Goal: Information Seeking & Learning: Compare options

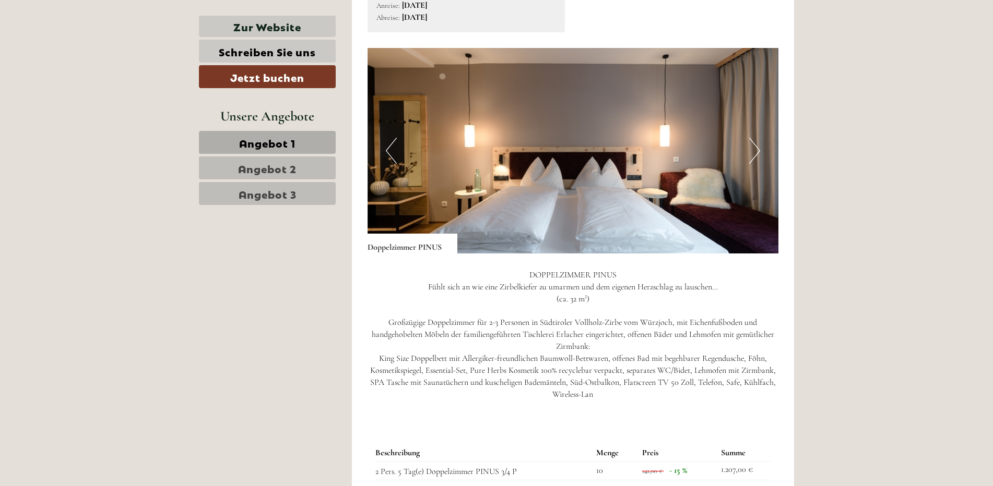
scroll to position [731, 0]
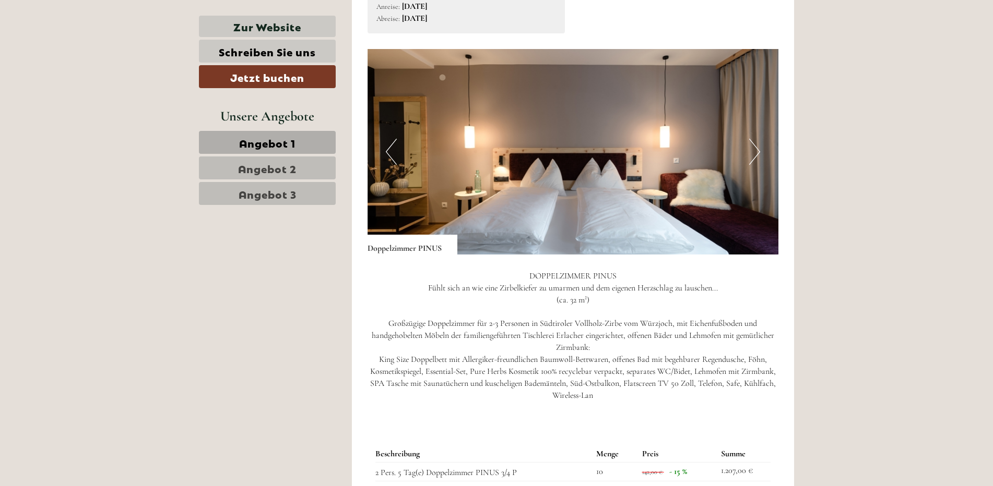
click at [753, 147] on button "Next" at bounding box center [754, 152] width 11 height 26
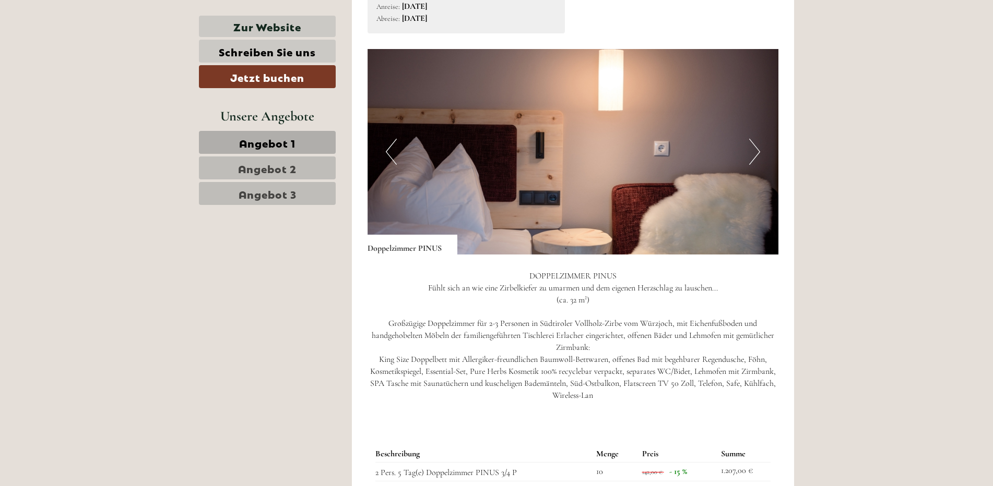
click at [753, 147] on button "Next" at bounding box center [754, 152] width 11 height 26
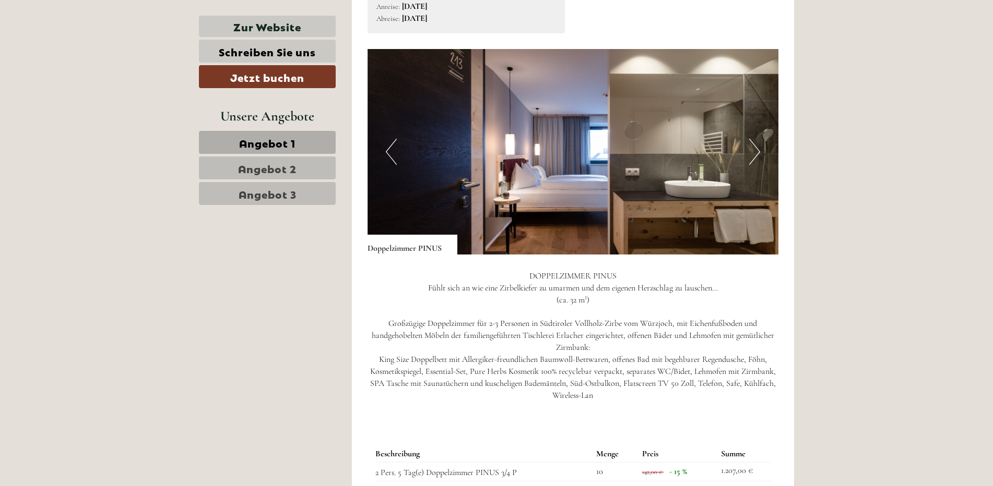
click at [757, 151] on button "Next" at bounding box center [754, 152] width 11 height 26
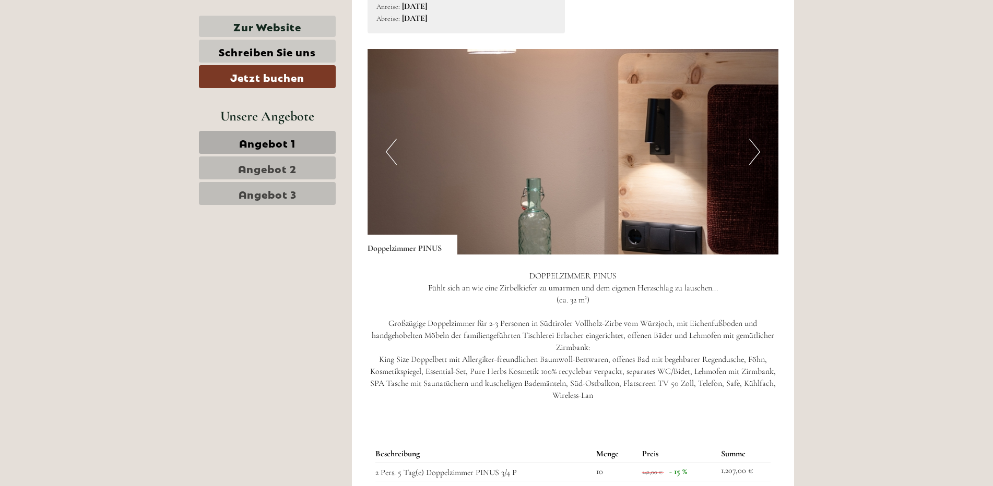
click at [757, 151] on button "Next" at bounding box center [754, 152] width 11 height 26
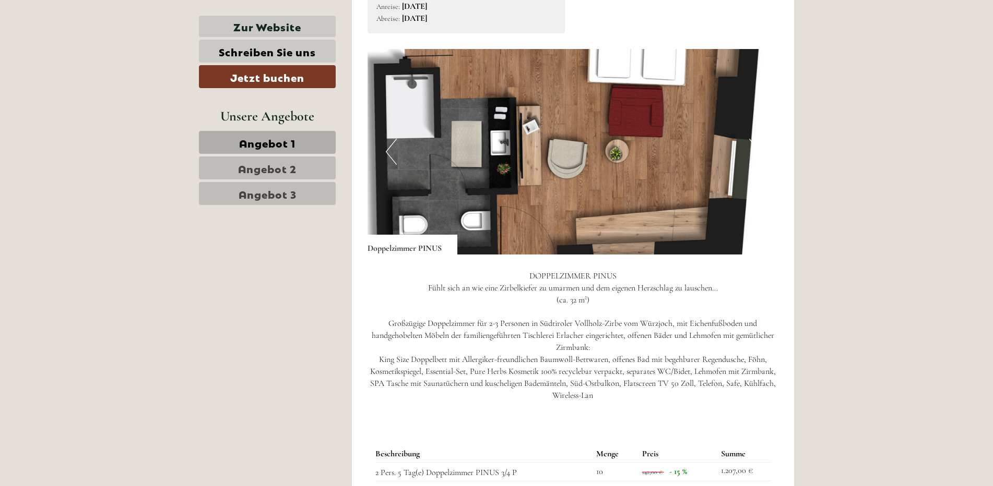
click at [390, 150] on button "Previous" at bounding box center [391, 152] width 11 height 26
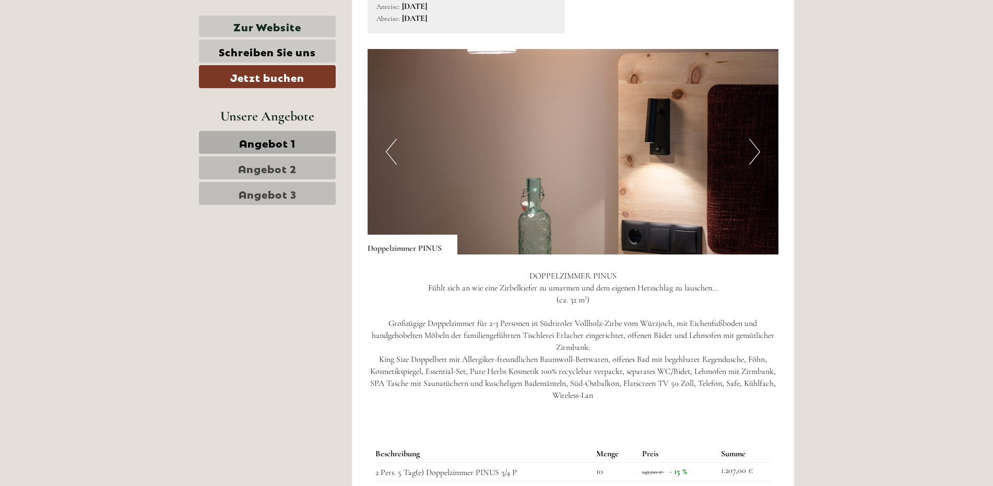
click at [390, 150] on button "Previous" at bounding box center [391, 152] width 11 height 26
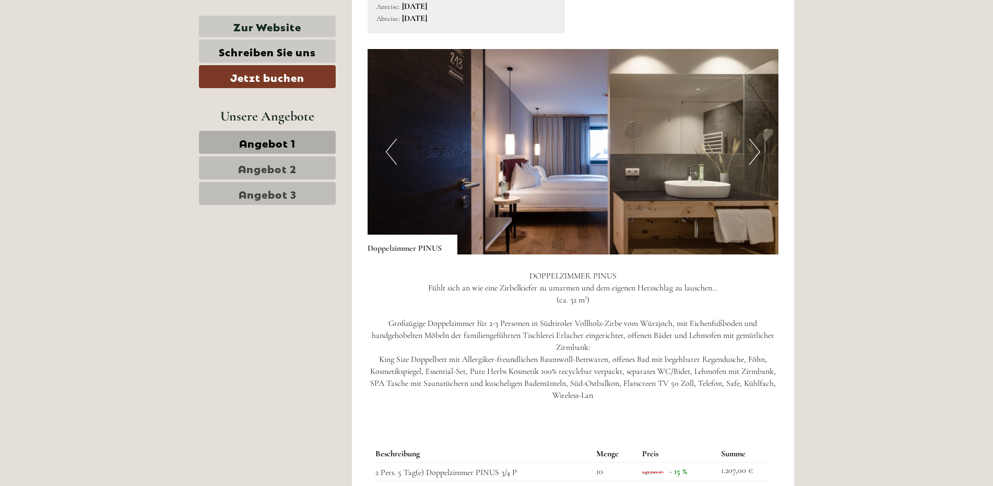
click at [390, 150] on button "Previous" at bounding box center [391, 152] width 11 height 26
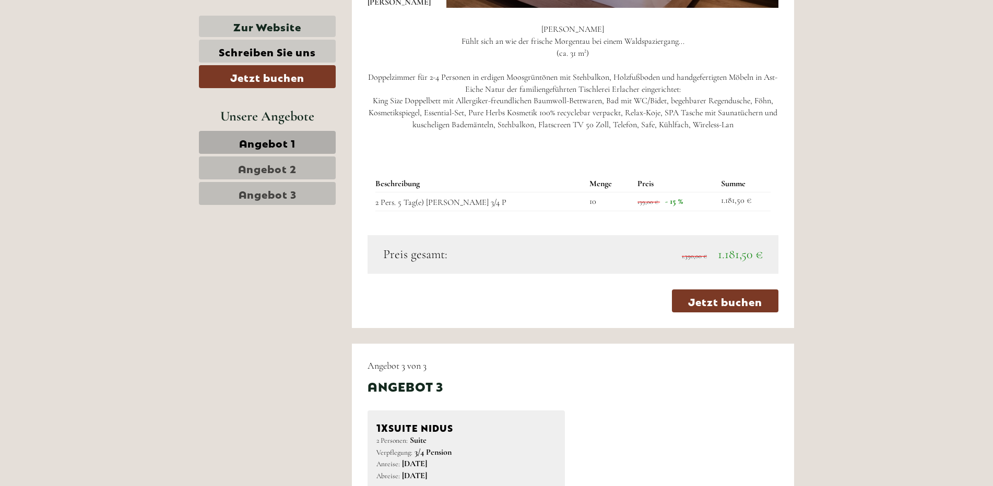
scroll to position [1513, 0]
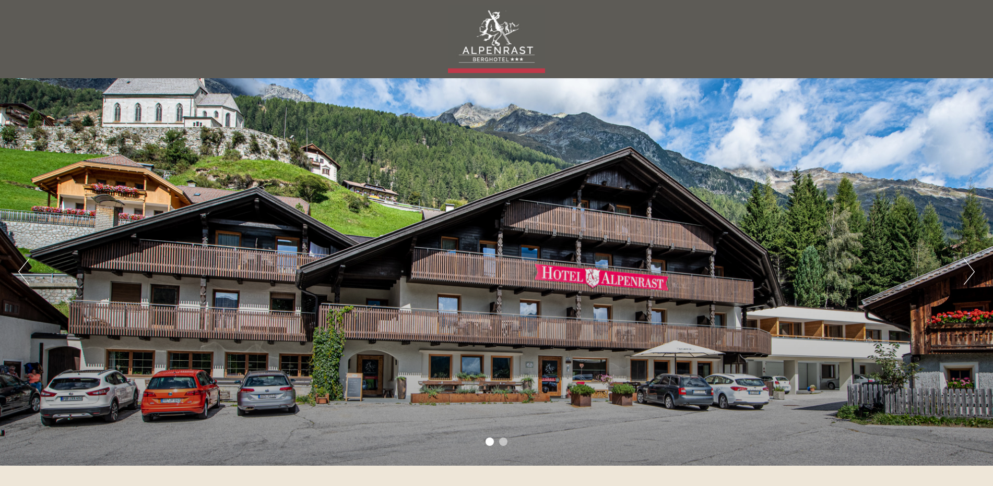
click at [970, 275] on button "Next" at bounding box center [968, 272] width 11 height 26
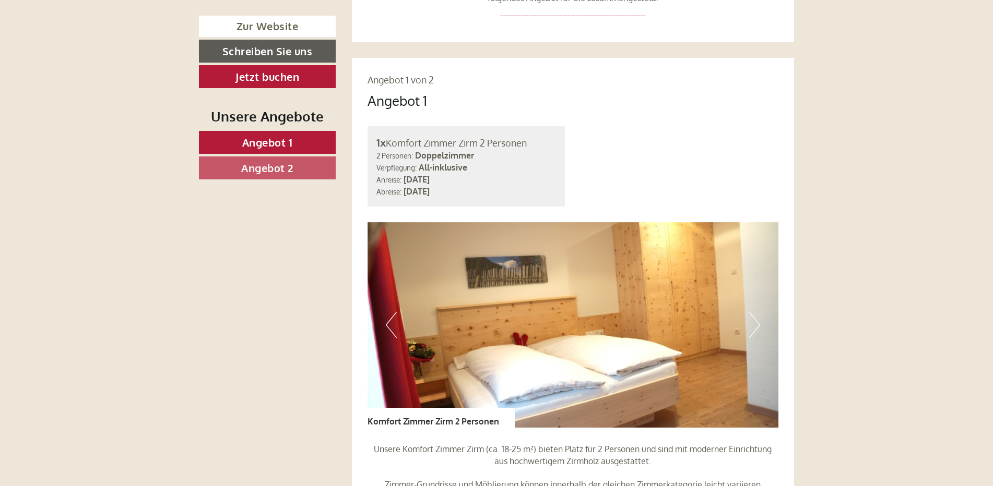
scroll to position [731, 0]
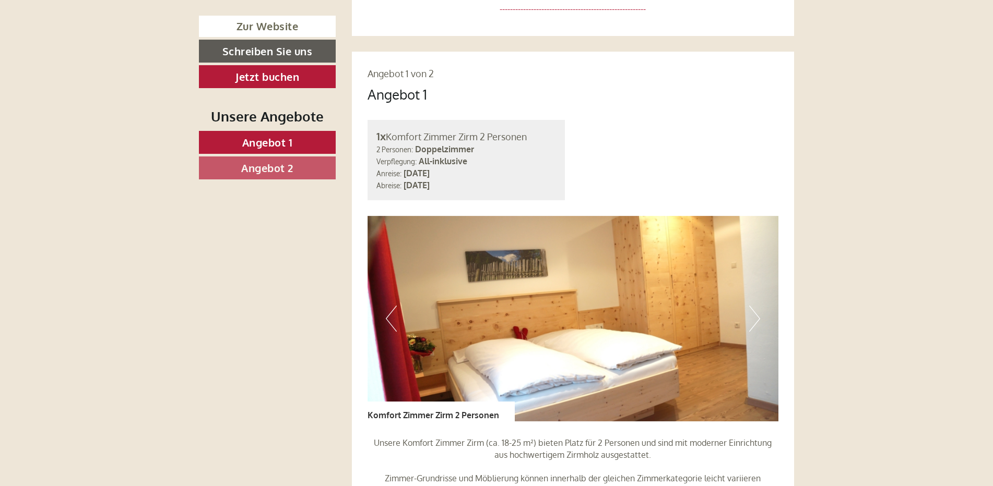
click at [754, 306] on button "Next" at bounding box center [754, 319] width 11 height 26
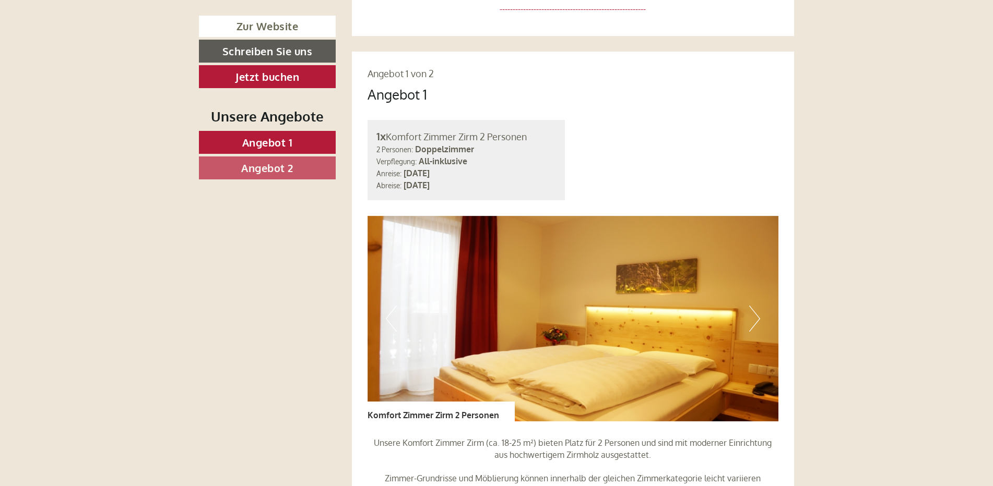
click at [754, 306] on button "Next" at bounding box center [754, 319] width 11 height 26
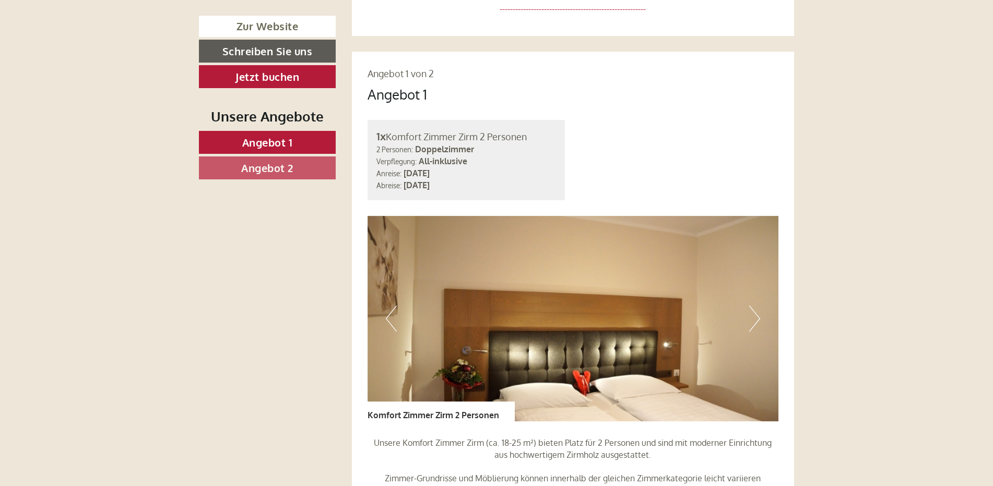
click at [754, 306] on button "Next" at bounding box center [754, 319] width 11 height 26
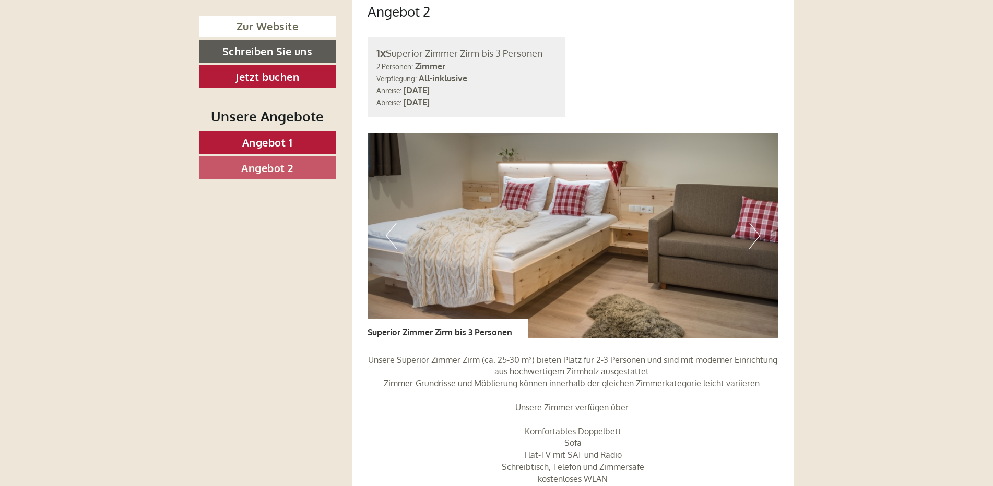
scroll to position [1461, 0]
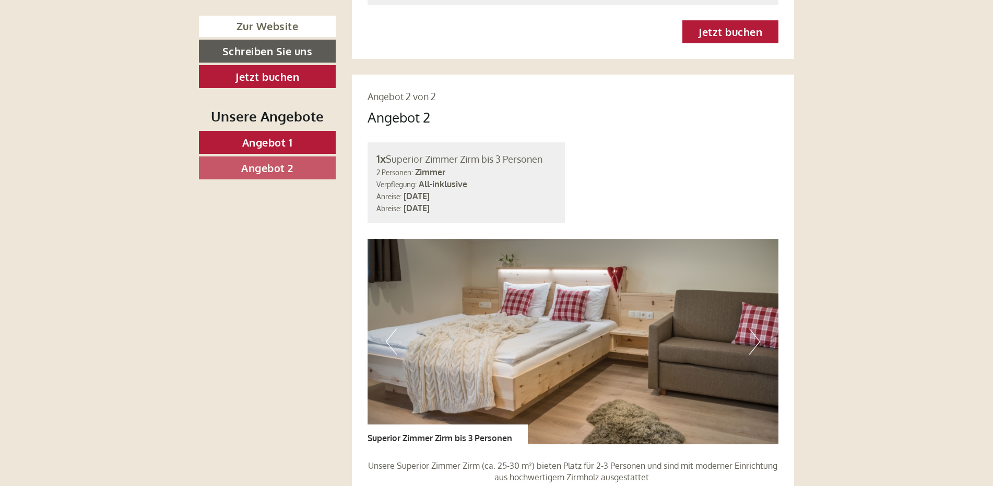
click at [755, 329] on button "Next" at bounding box center [754, 342] width 11 height 26
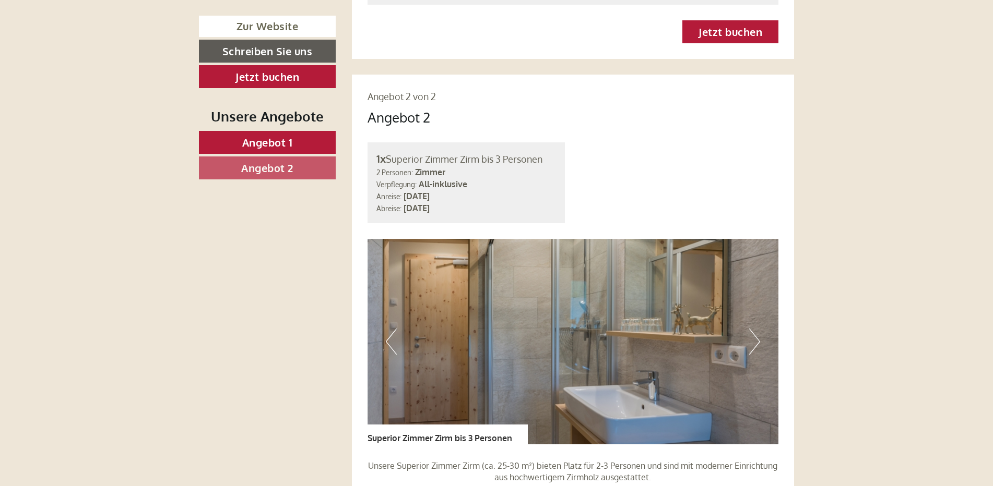
click at [755, 329] on button "Next" at bounding box center [754, 342] width 11 height 26
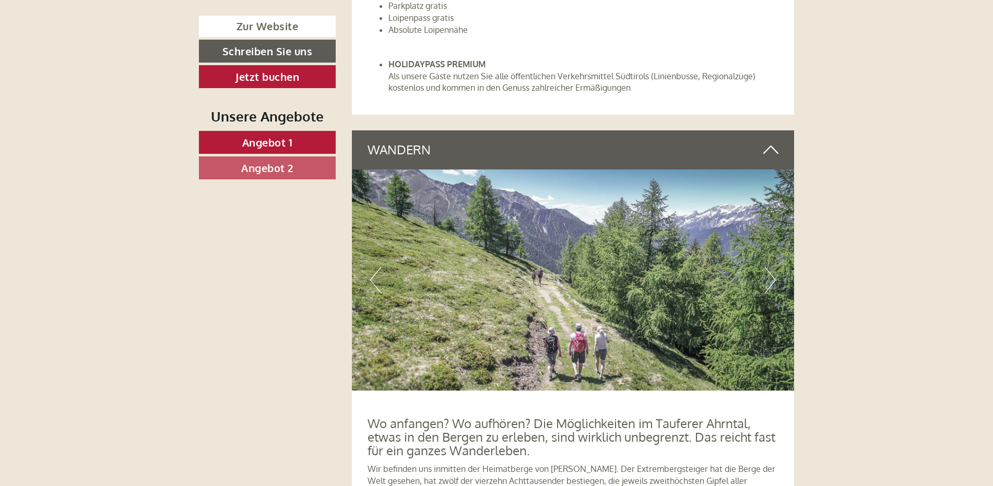
scroll to position [2766, 0]
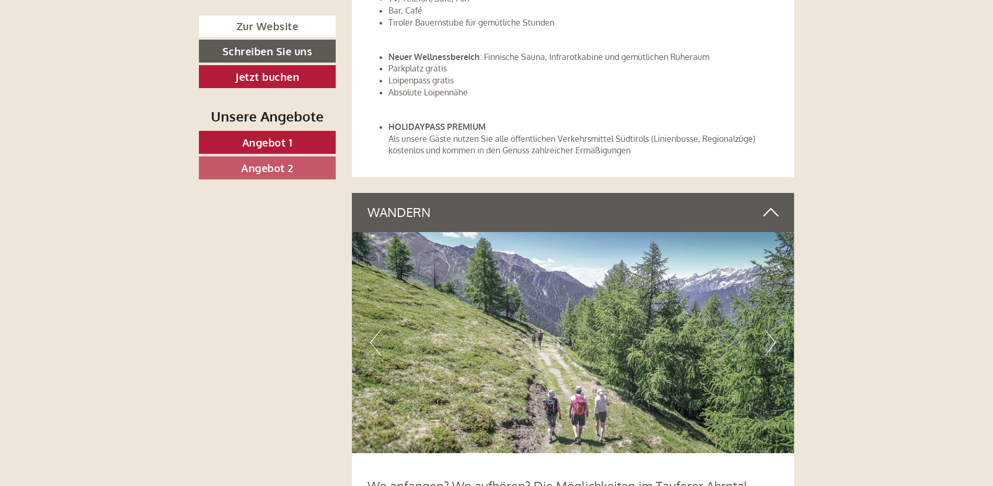
click at [771, 204] on icon at bounding box center [770, 213] width 15 height 18
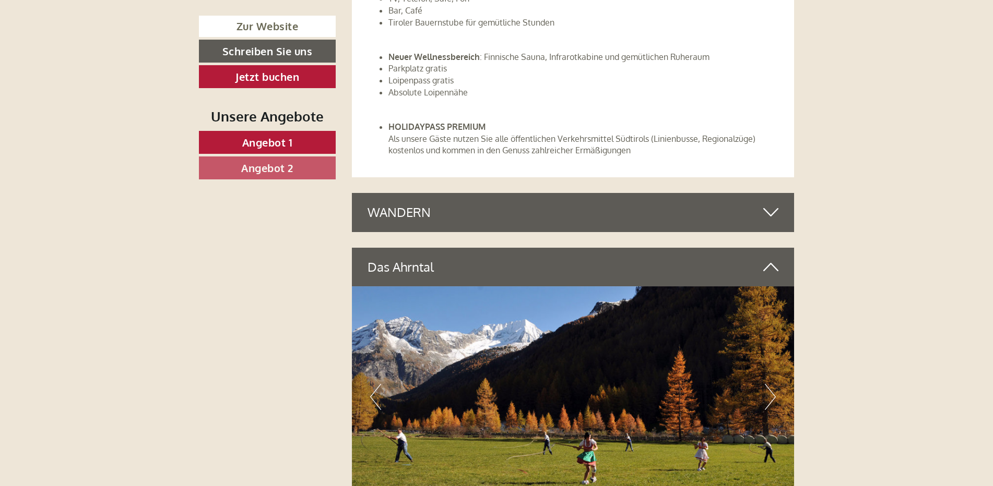
click at [770, 258] on icon at bounding box center [770, 267] width 15 height 18
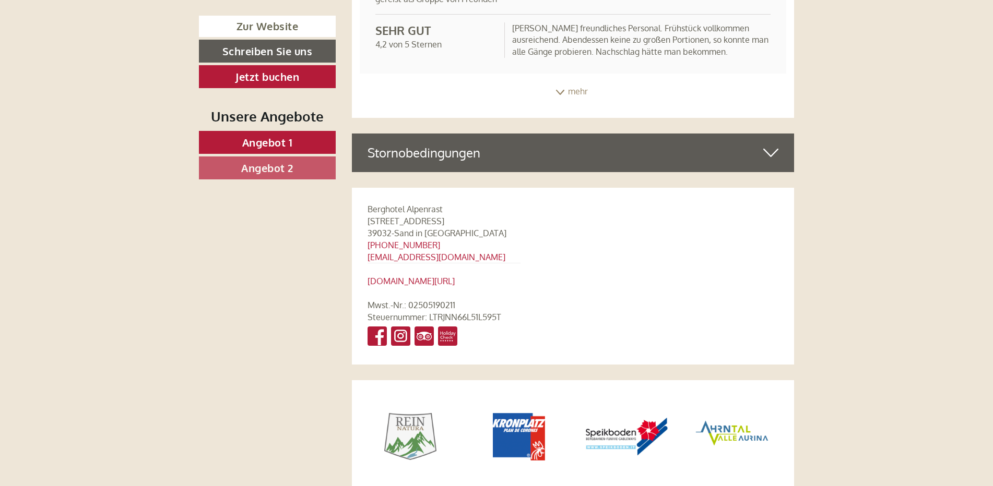
scroll to position [4175, 0]
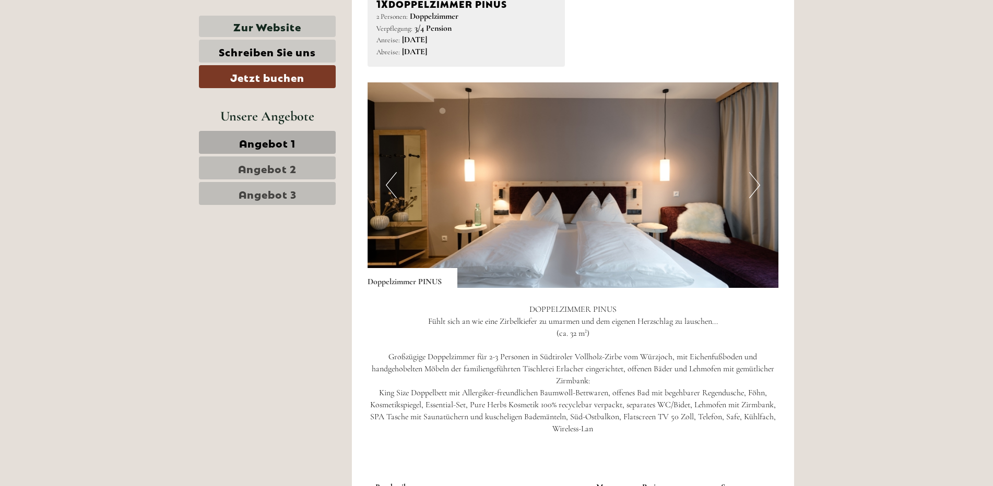
scroll to position [678, 0]
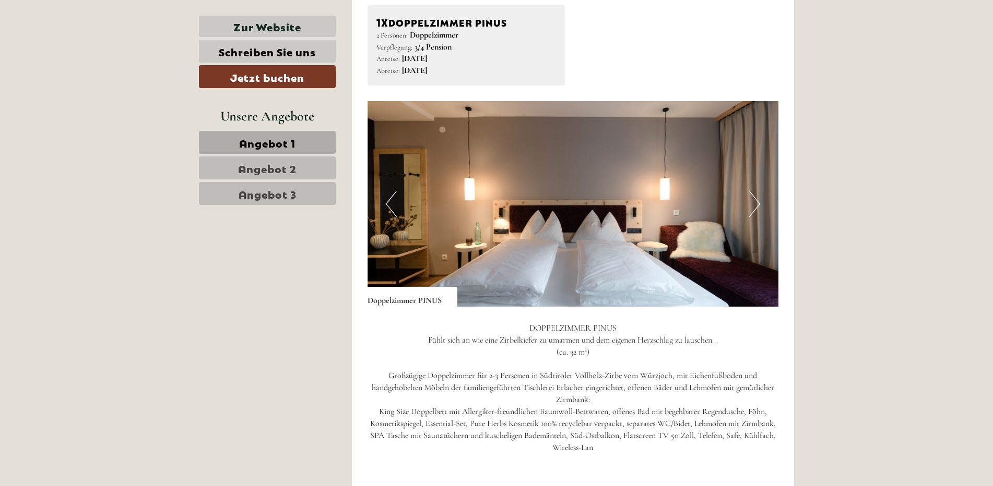
click at [756, 200] on button "Next" at bounding box center [754, 204] width 11 height 26
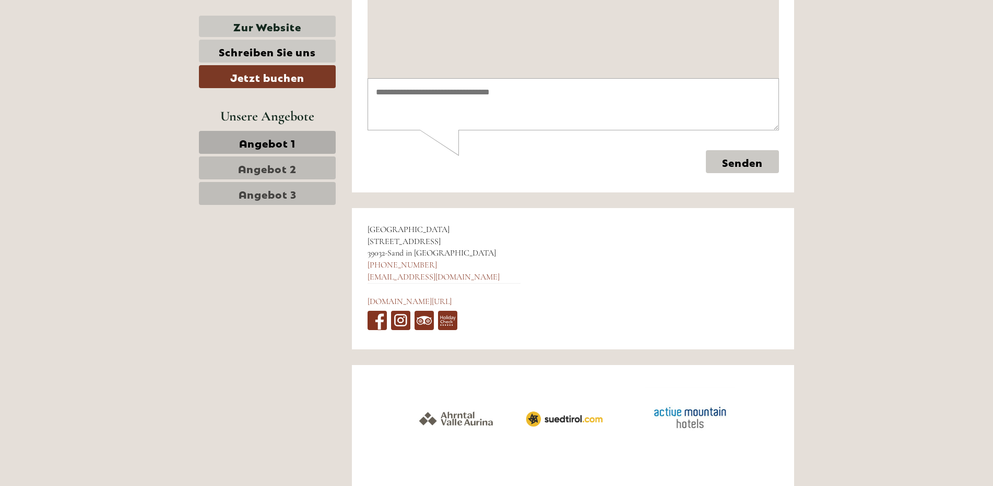
scroll to position [4958, 0]
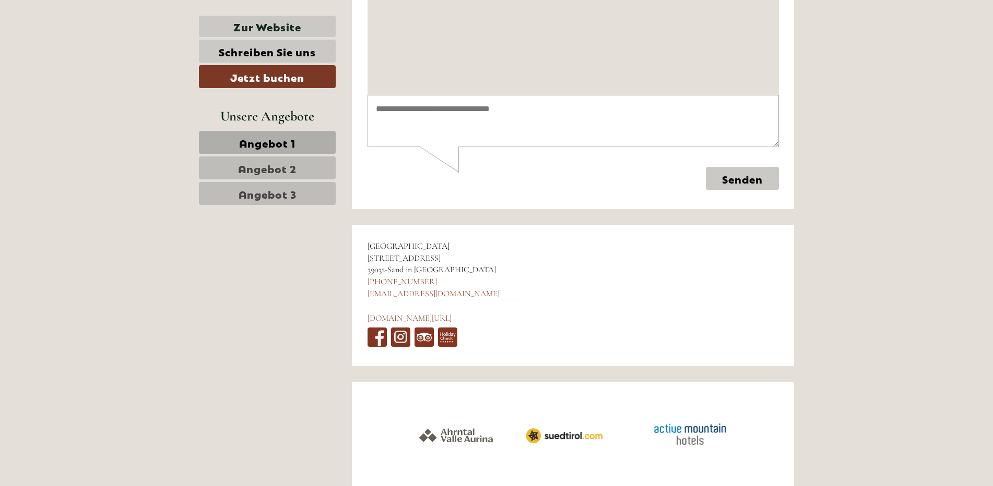
drag, startPoint x: 528, startPoint y: 135, endPoint x: 540, endPoint y: 186, distance: 52.5
click at [540, 186] on form "Senden" at bounding box center [572, 142] width 411 height 95
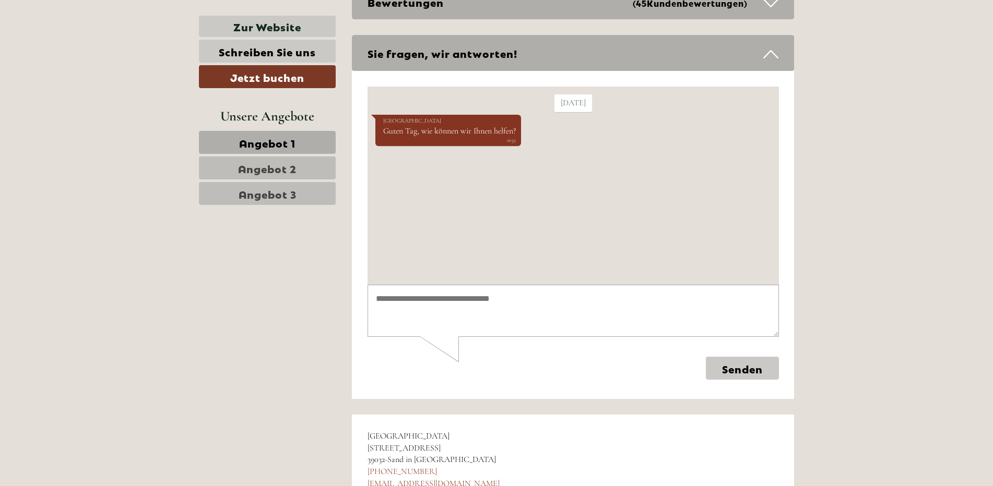
scroll to position [4749, 0]
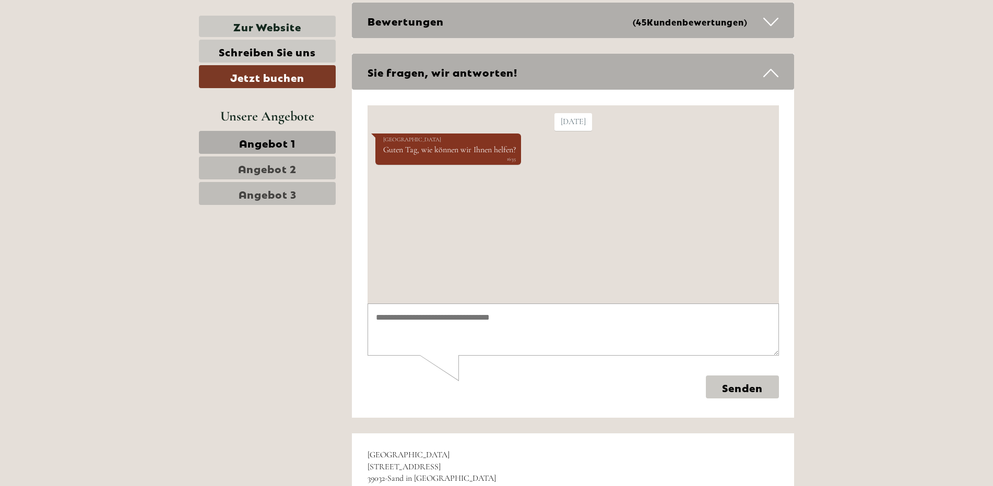
click at [256, 165] on span "Angebot 2" at bounding box center [267, 168] width 58 height 15
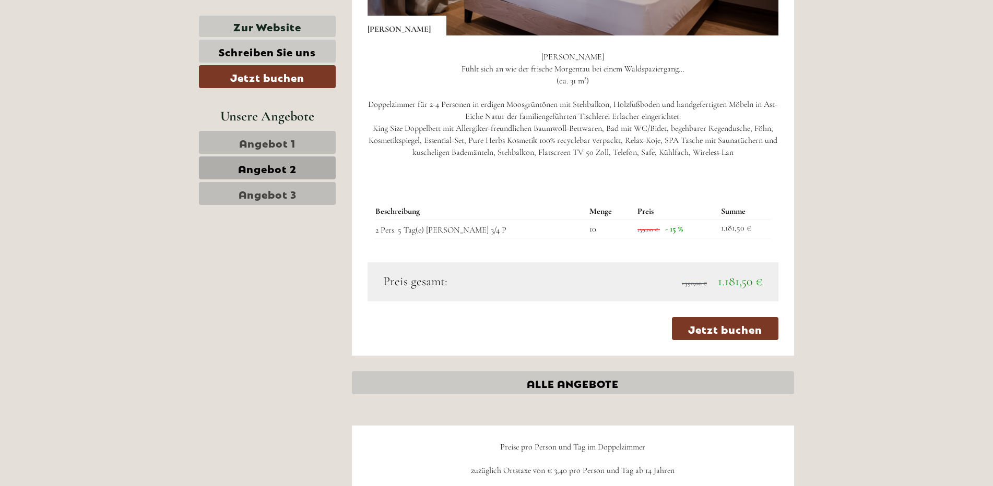
scroll to position [930, 0]
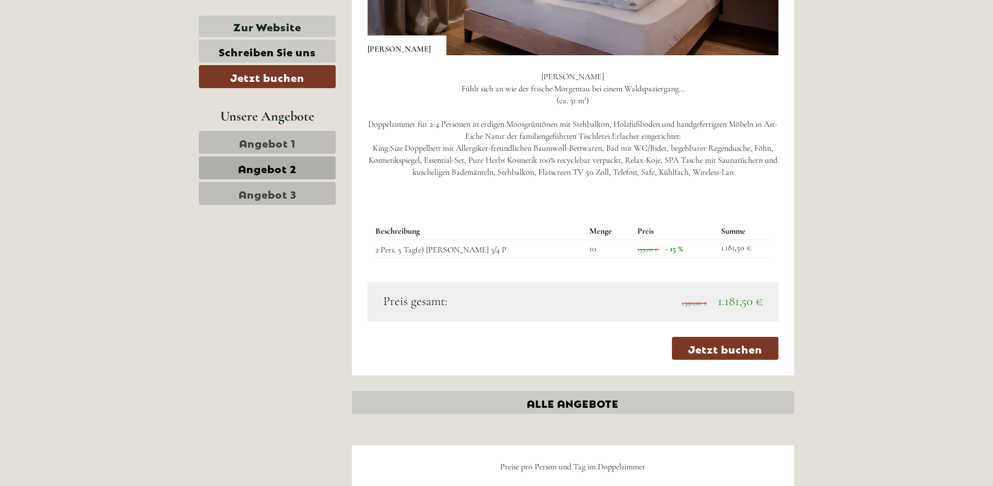
click at [258, 190] on span "Angebot 3" at bounding box center [268, 193] width 58 height 15
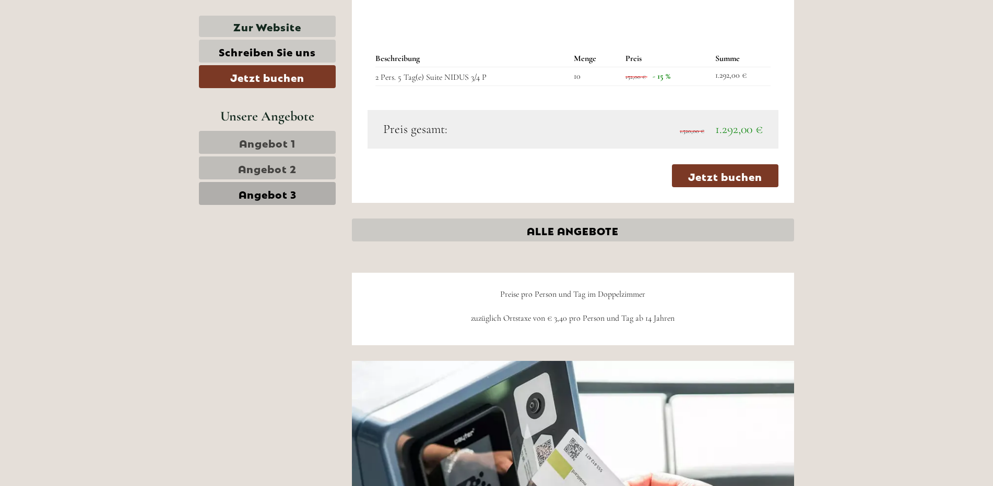
scroll to position [1096, 0]
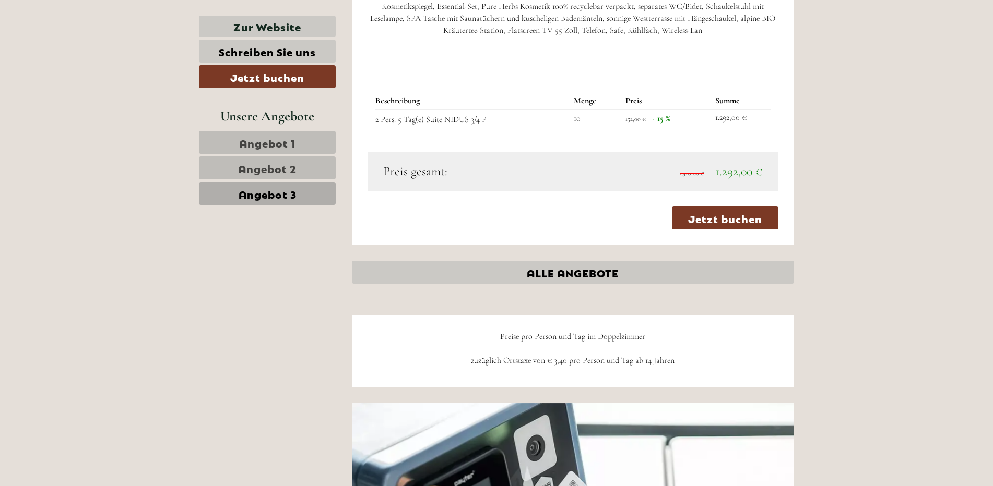
click at [264, 143] on span "Angebot 1" at bounding box center [267, 142] width 56 height 15
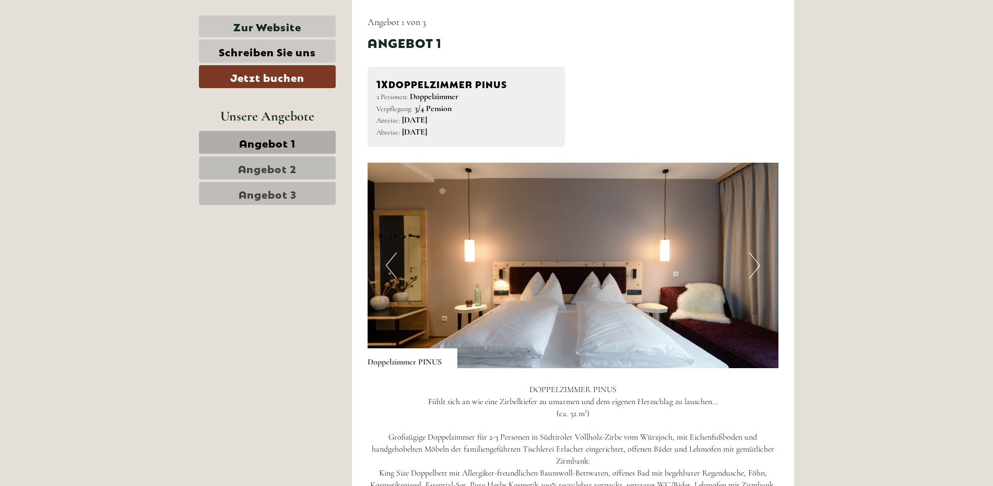
click at [755, 265] on button "Next" at bounding box center [754, 266] width 11 height 26
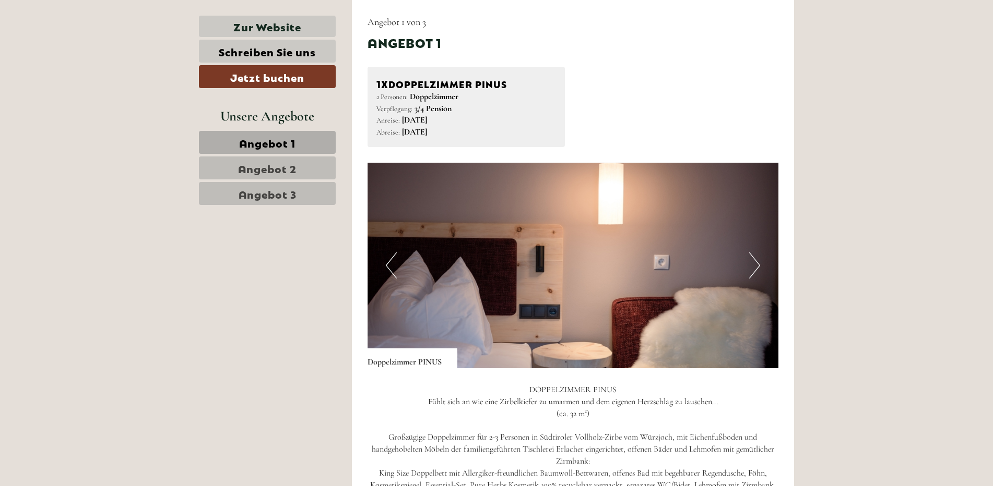
click at [755, 265] on button "Next" at bounding box center [754, 266] width 11 height 26
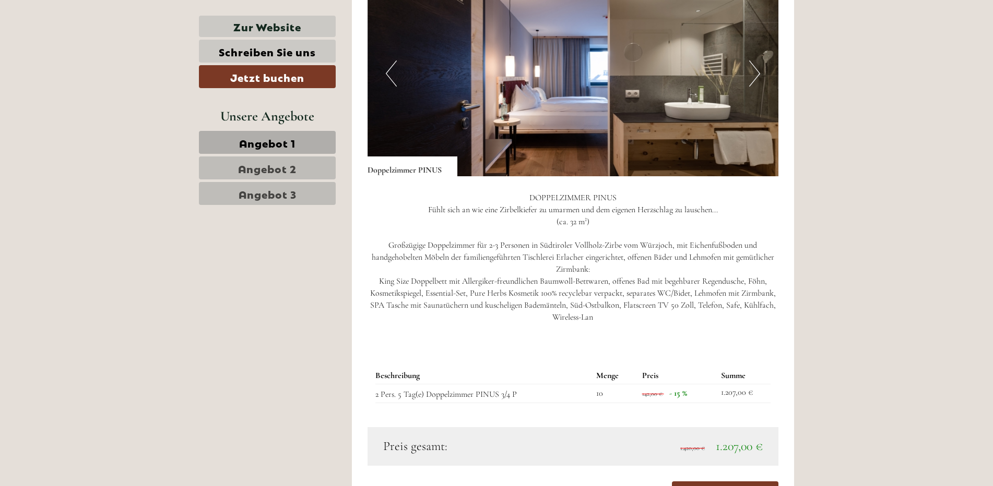
scroll to position [773, 0]
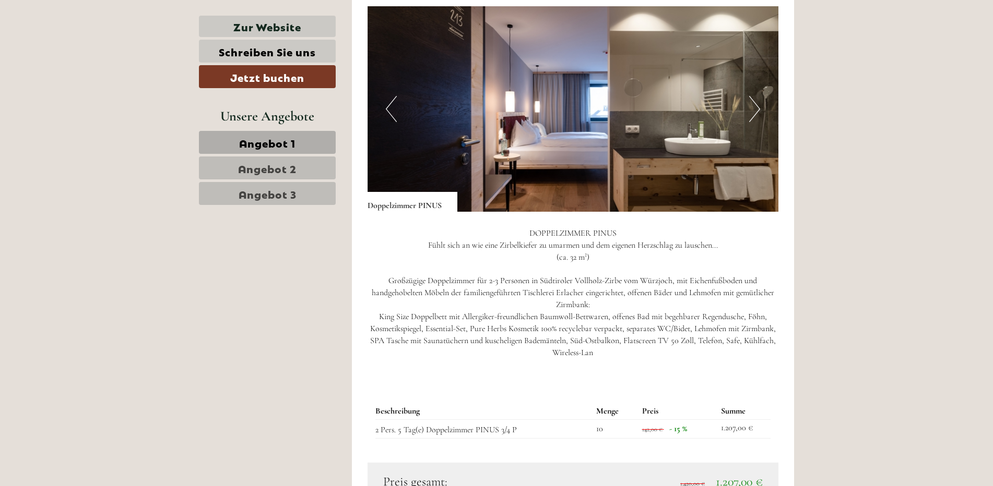
click at [257, 167] on span "Angebot 2" at bounding box center [267, 168] width 58 height 15
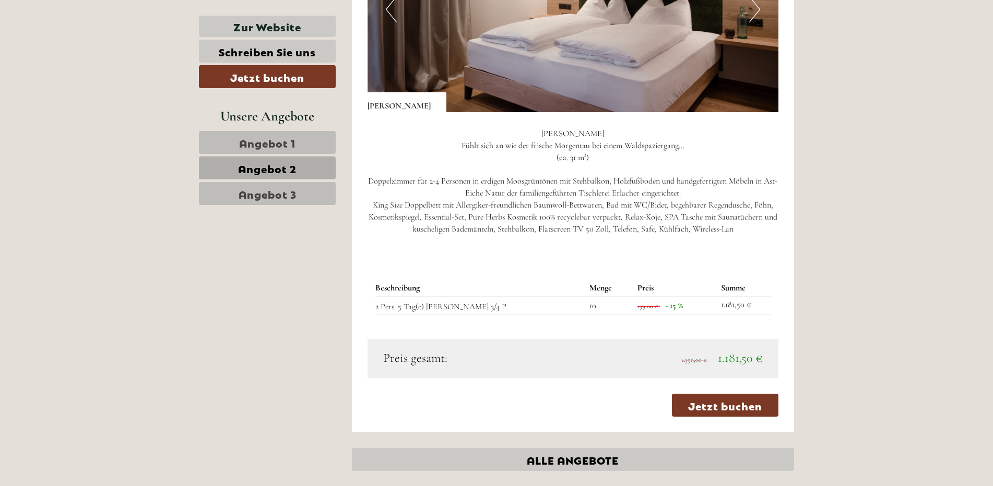
scroll to position [878, 0]
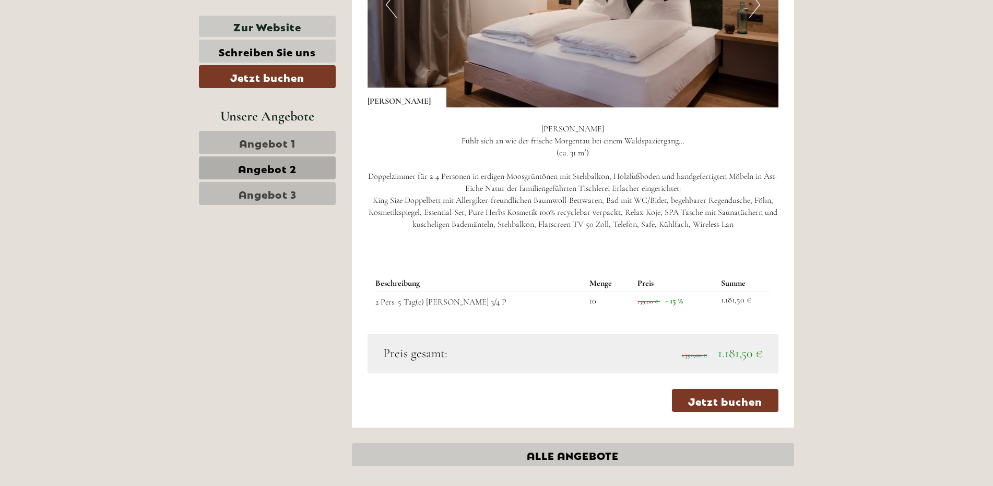
click at [264, 190] on span "Angebot 3" at bounding box center [268, 193] width 58 height 15
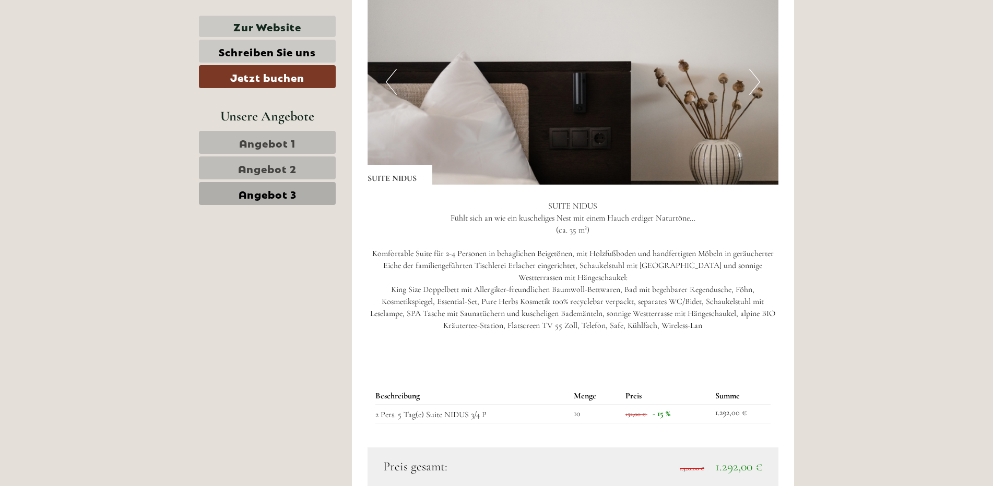
scroll to position [669, 0]
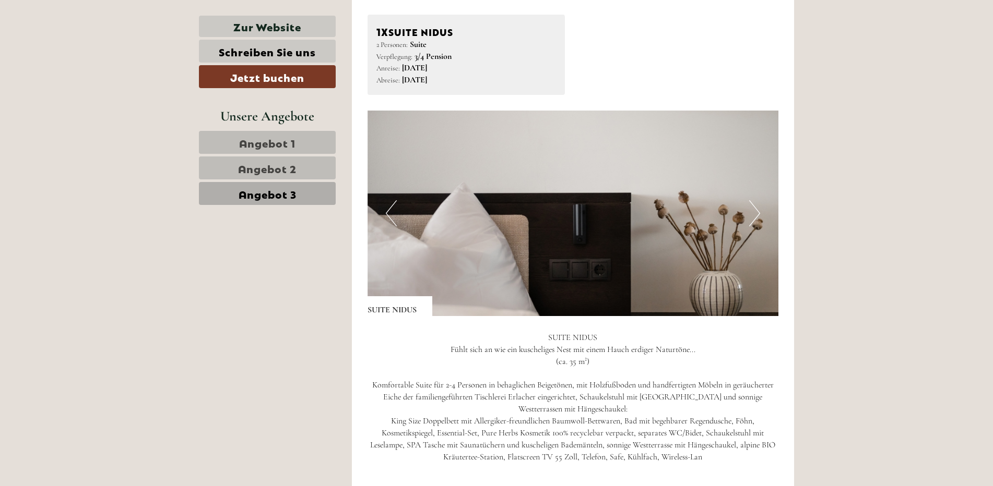
click at [754, 210] on button "Next" at bounding box center [754, 213] width 11 height 26
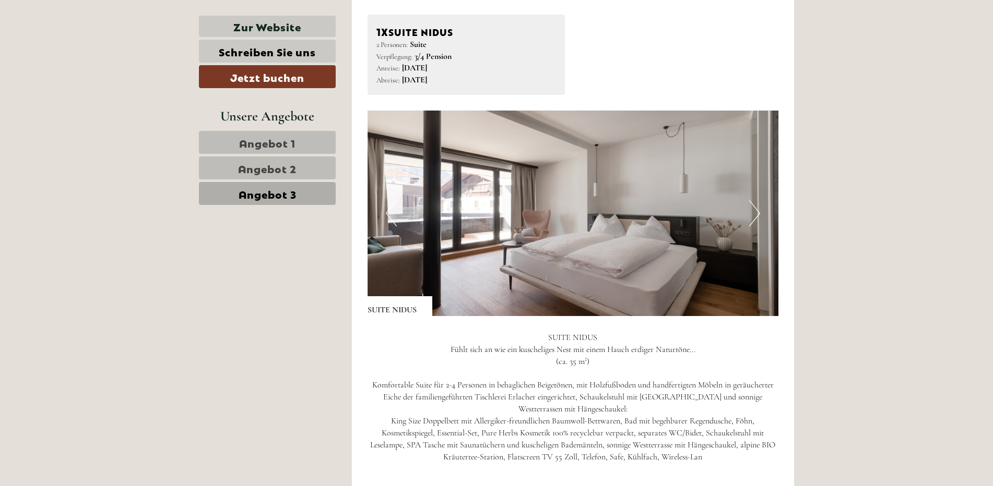
click at [753, 212] on button "Next" at bounding box center [754, 213] width 11 height 26
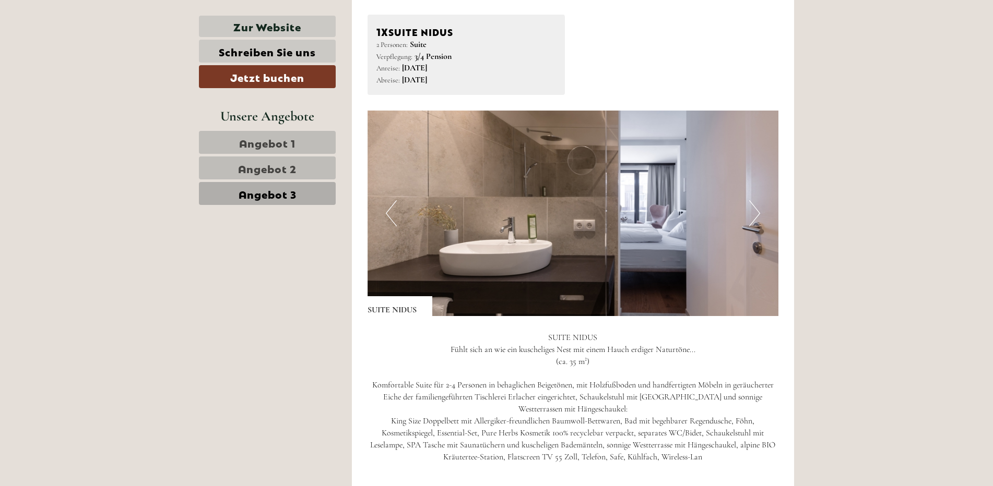
click at [753, 212] on button "Next" at bounding box center [754, 213] width 11 height 26
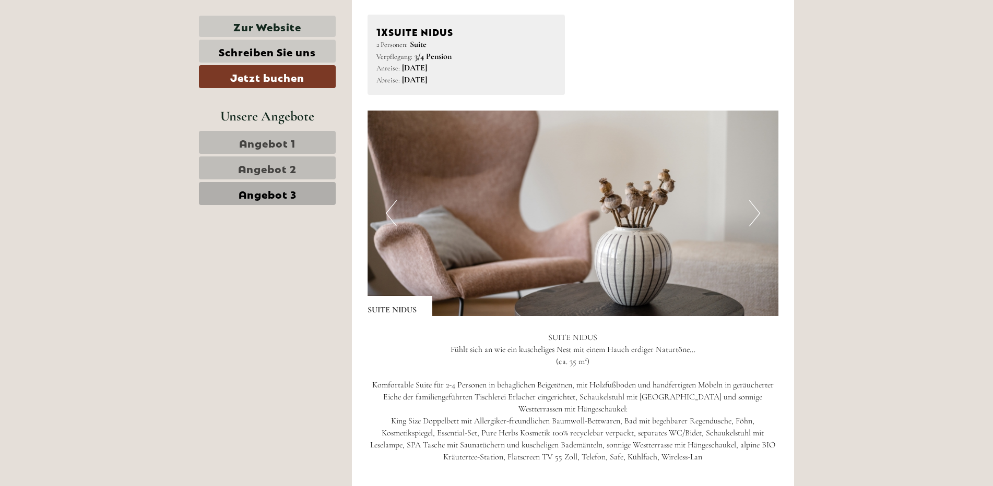
click at [753, 212] on button "Next" at bounding box center [754, 213] width 11 height 26
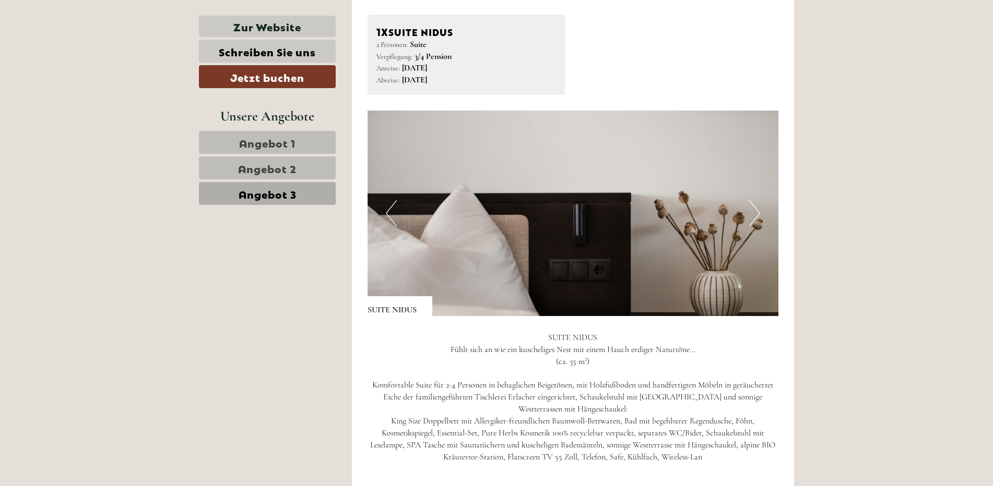
click at [254, 143] on span "Angebot 1" at bounding box center [267, 142] width 56 height 15
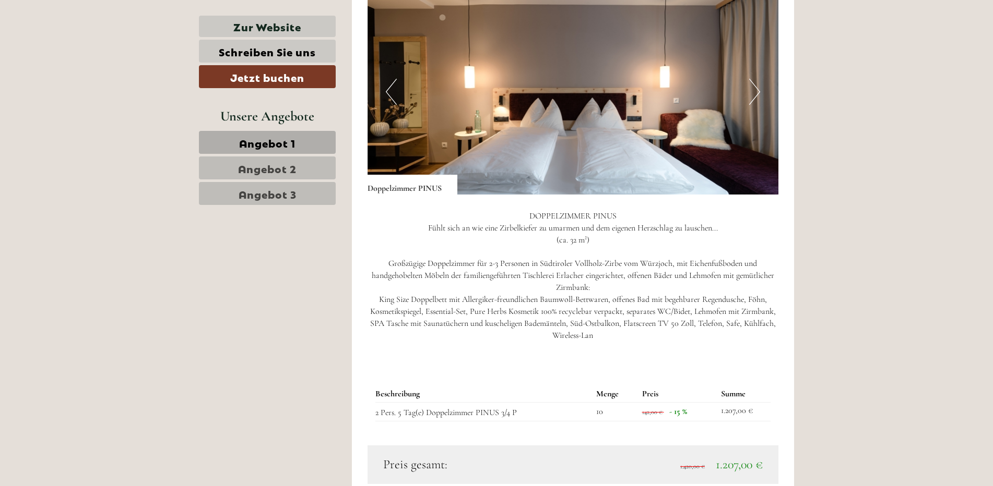
scroll to position [773, 0]
